Goal: Task Accomplishment & Management: Use online tool/utility

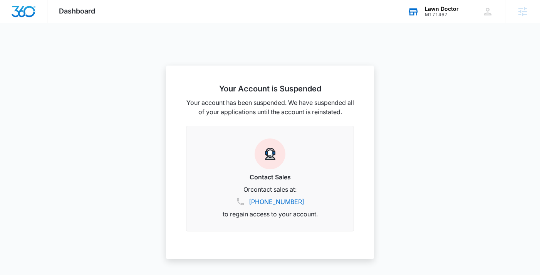
click at [449, 13] on div "M171467" at bounding box center [442, 14] width 34 height 5
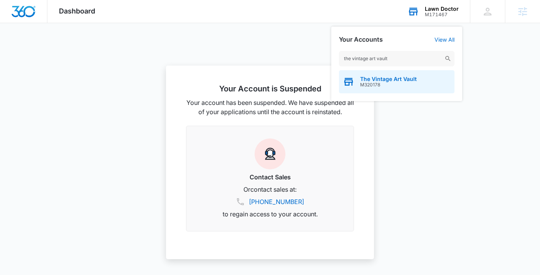
type input "the vintage art vault"
click at [386, 82] on span "M320178" at bounding box center [388, 84] width 57 height 5
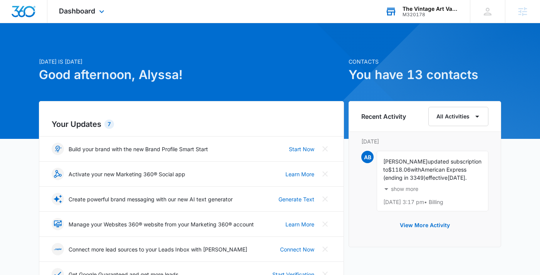
click at [87, 5] on div "Dashboard Apps Reputation Websites Forms CRM Email Social Shop Payments POS Con…" at bounding box center [82, 11] width 70 height 23
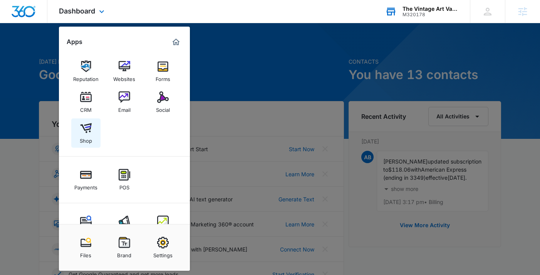
click at [91, 131] on img at bounding box center [86, 128] width 12 height 12
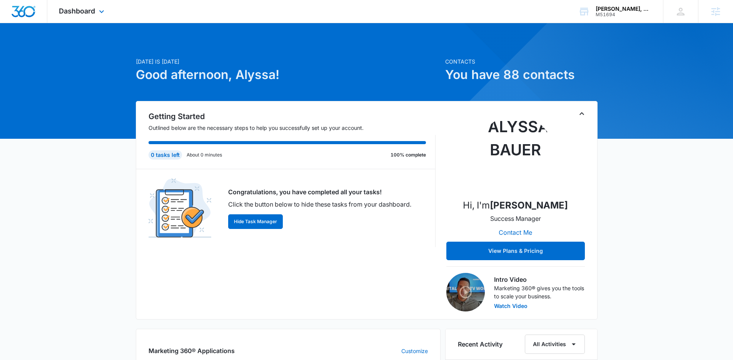
click at [96, 12] on div "Dashboard Apps Reputation Websites Forms CRM Email Social Payments POS Content …" at bounding box center [82, 11] width 70 height 23
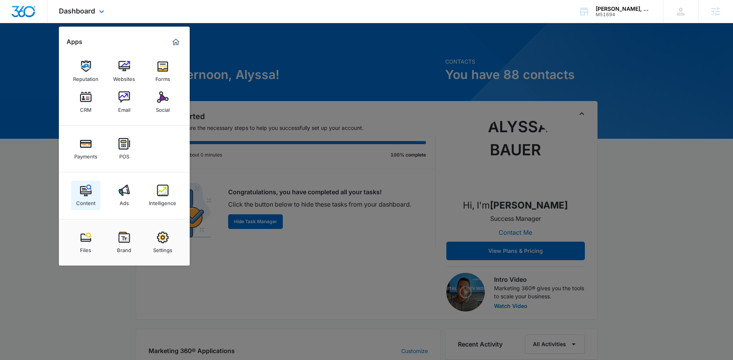
click at [90, 204] on div "Content" at bounding box center [85, 201] width 19 height 10
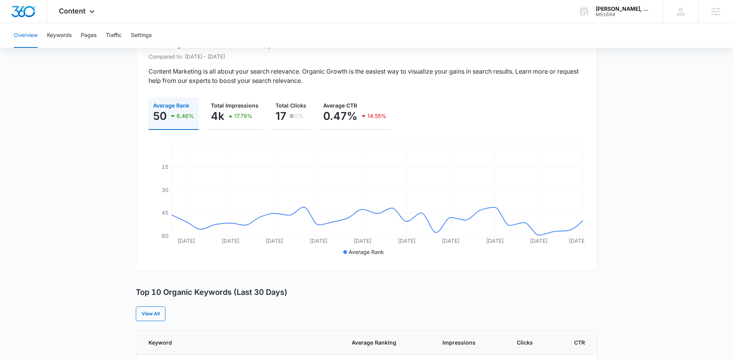
scroll to position [71, 0]
click at [66, 34] on button "Keywords" at bounding box center [59, 35] width 25 height 25
